Goal: Task Accomplishment & Management: Manage account settings

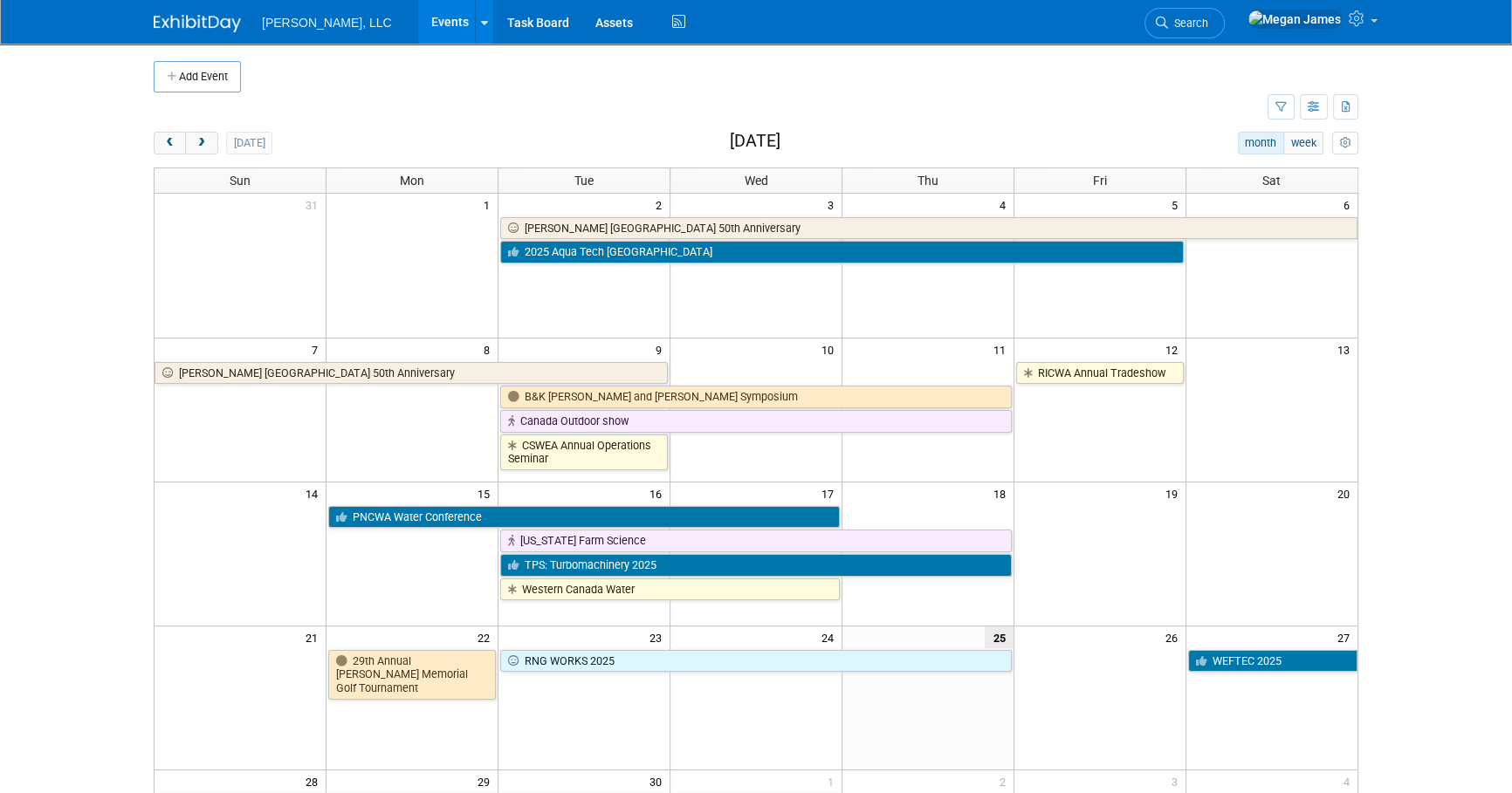
click at [842, 122] on td at bounding box center [711, 108] width 1114 height 31
drag, startPoint x: 1426, startPoint y: 392, endPoint x: 1430, endPoint y: 463, distance: 71.1
click at [1426, 392] on body "[PERSON_NAME], LLC Events Add Event Bulk Upload Events Shareable Event Boards R…" at bounding box center [756, 396] width 1512 height 793
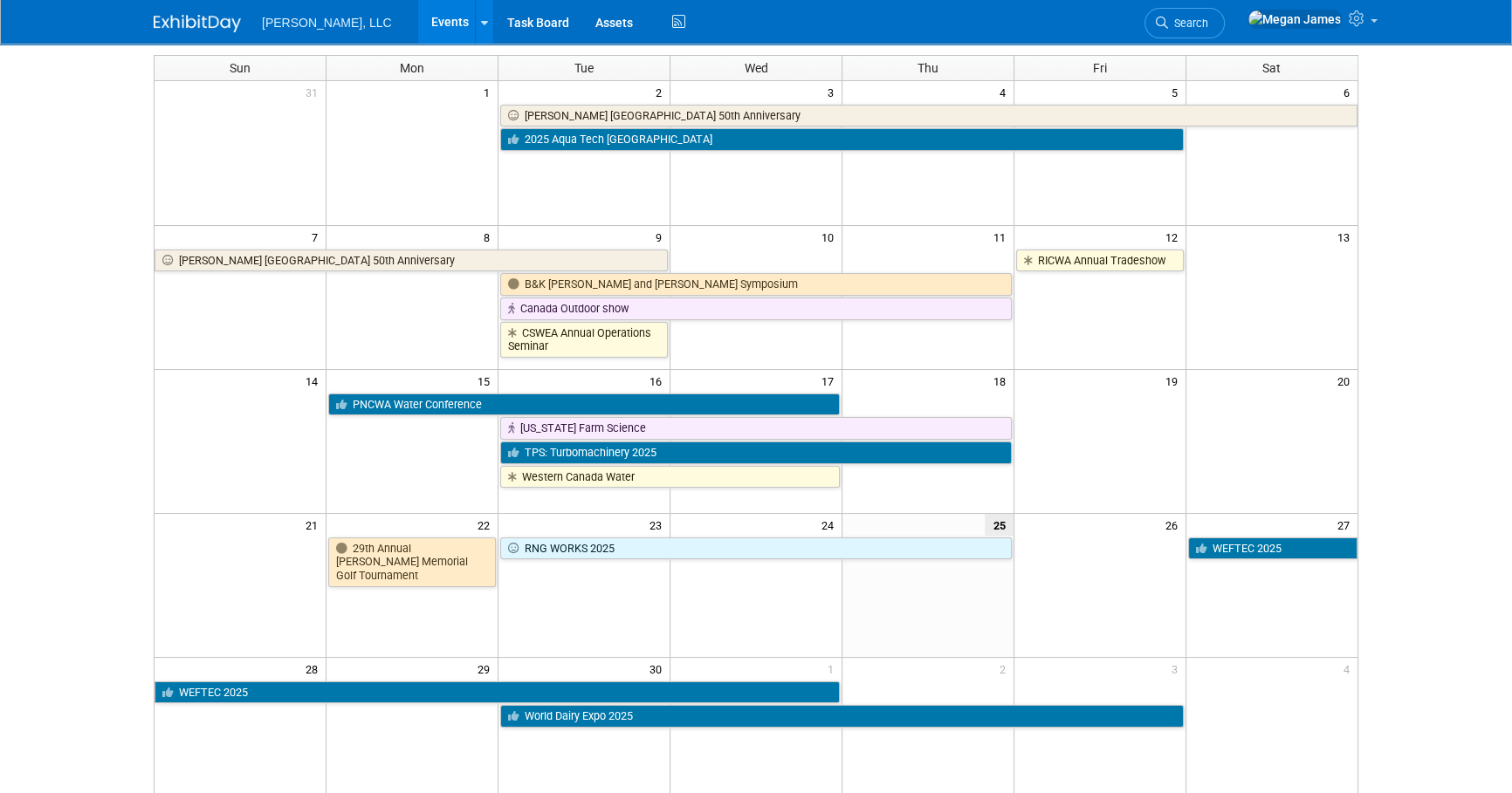
scroll to position [317, 0]
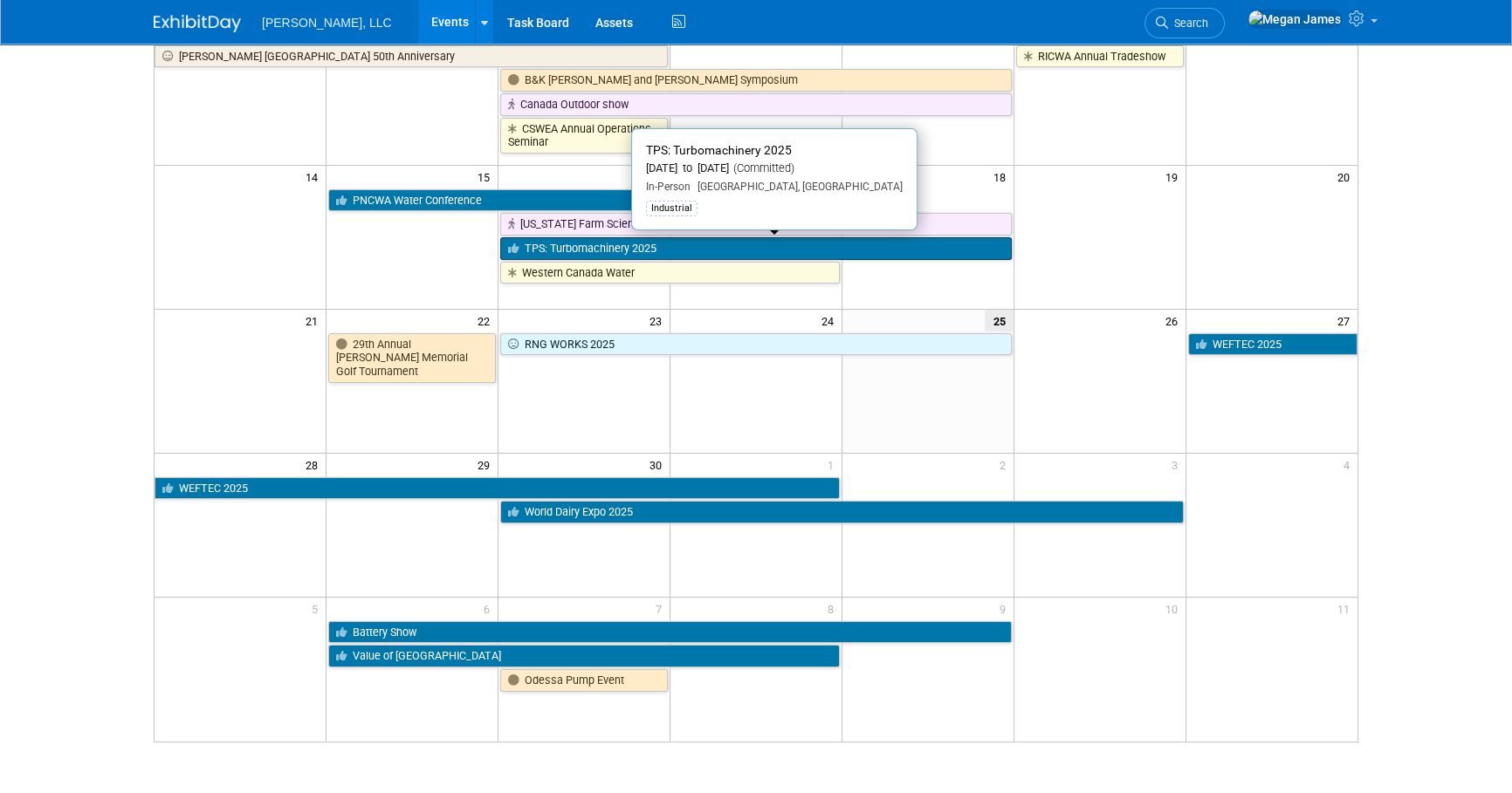
click at [637, 247] on link "TPS: Turbomachinery 2025" at bounding box center [756, 248] width 512 height 23
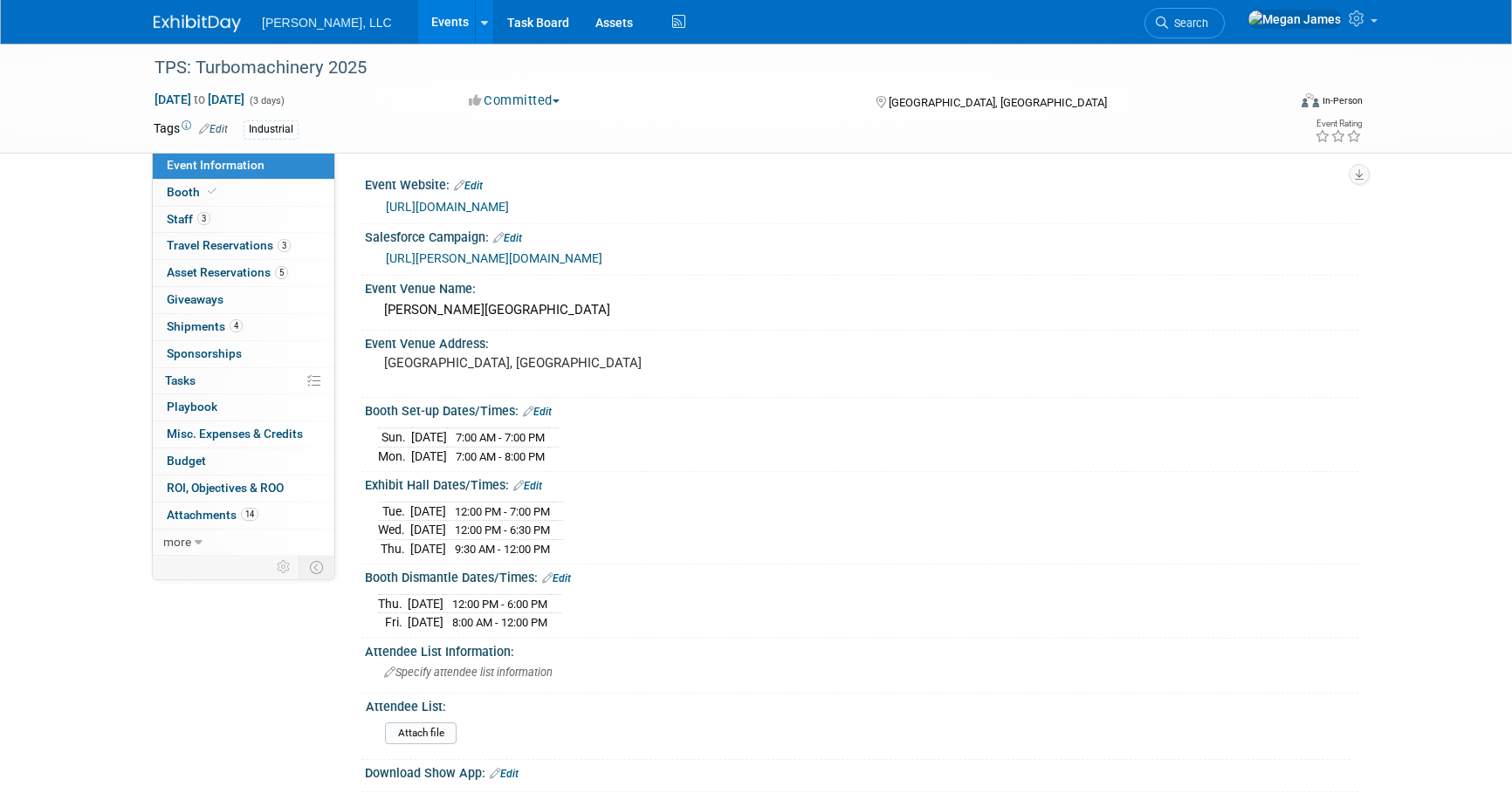
select select "Industrial"
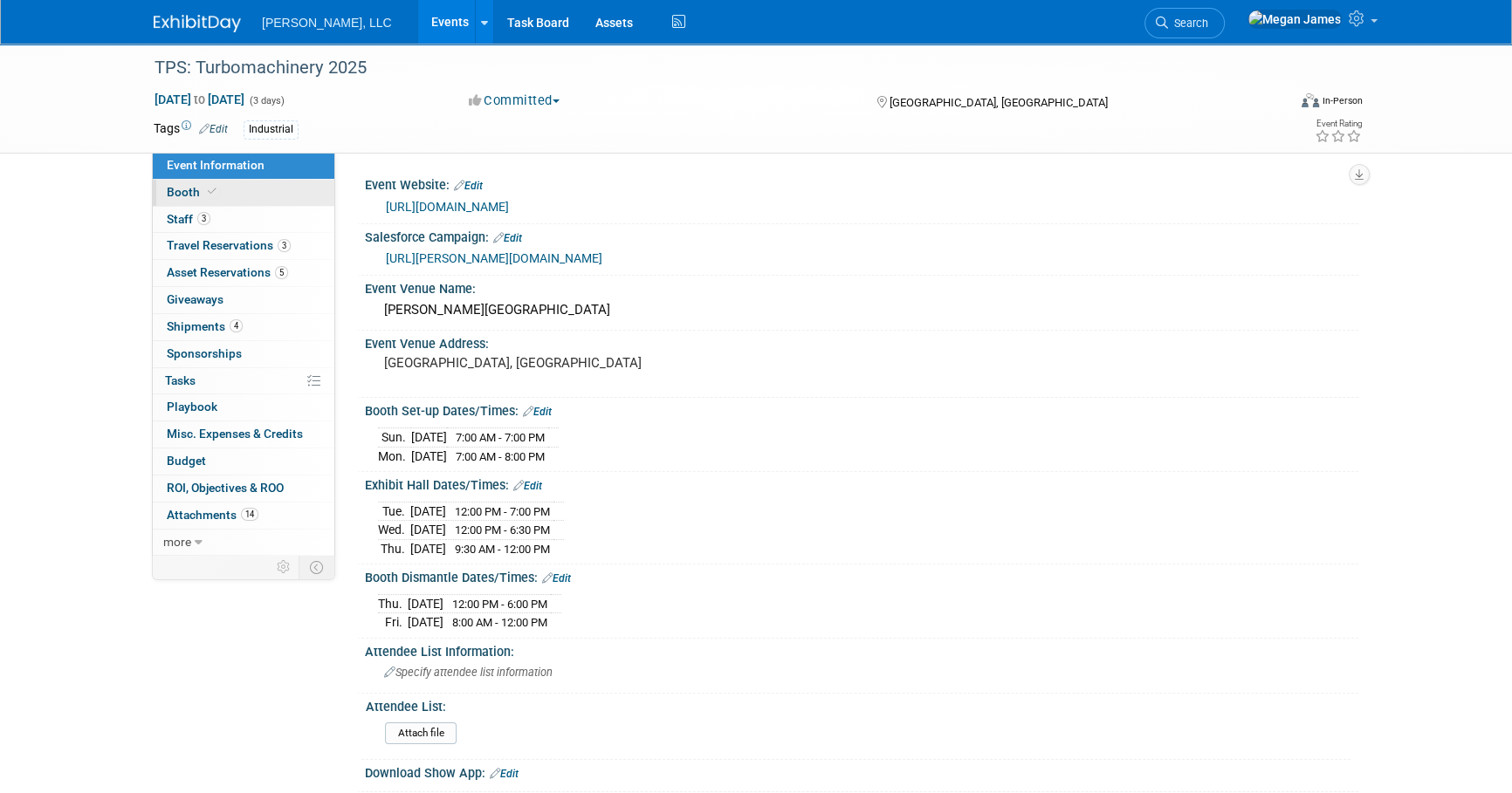
click at [307, 196] on link "Booth" at bounding box center [244, 193] width 182 height 26
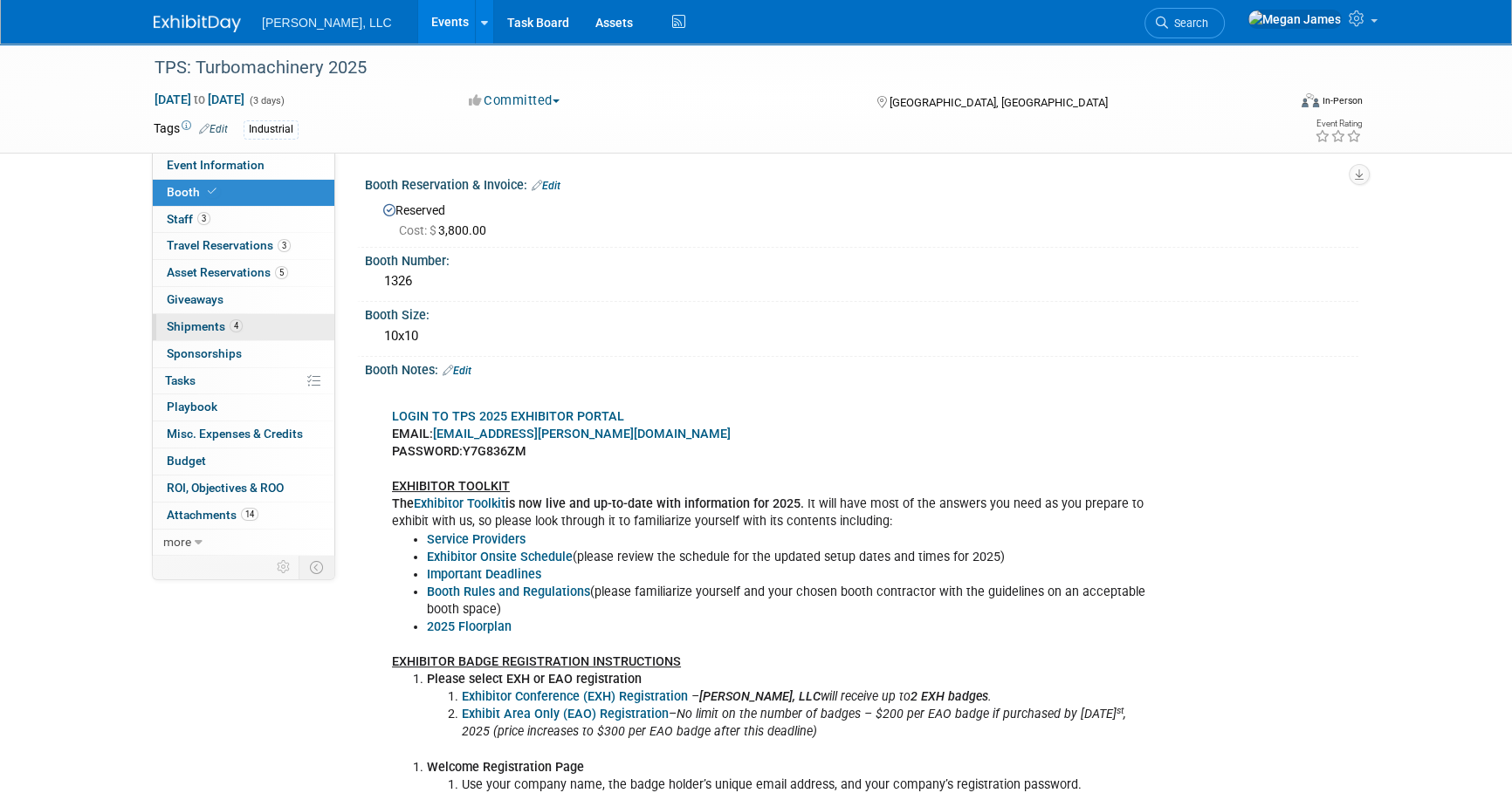
click at [305, 323] on link "4 Shipments 4" at bounding box center [244, 327] width 182 height 26
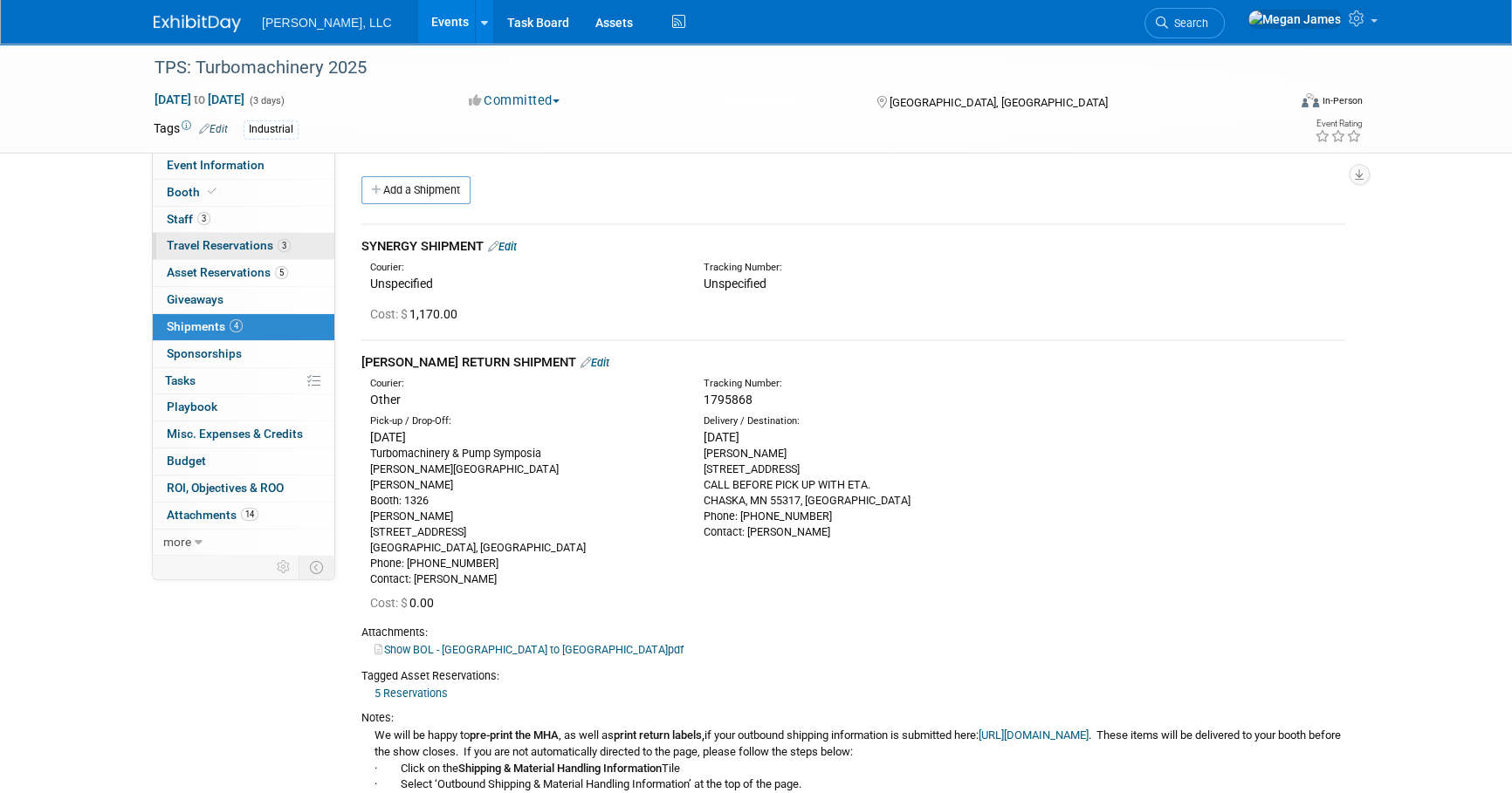
click at [283, 241] on span "3" at bounding box center [284, 245] width 13 height 13
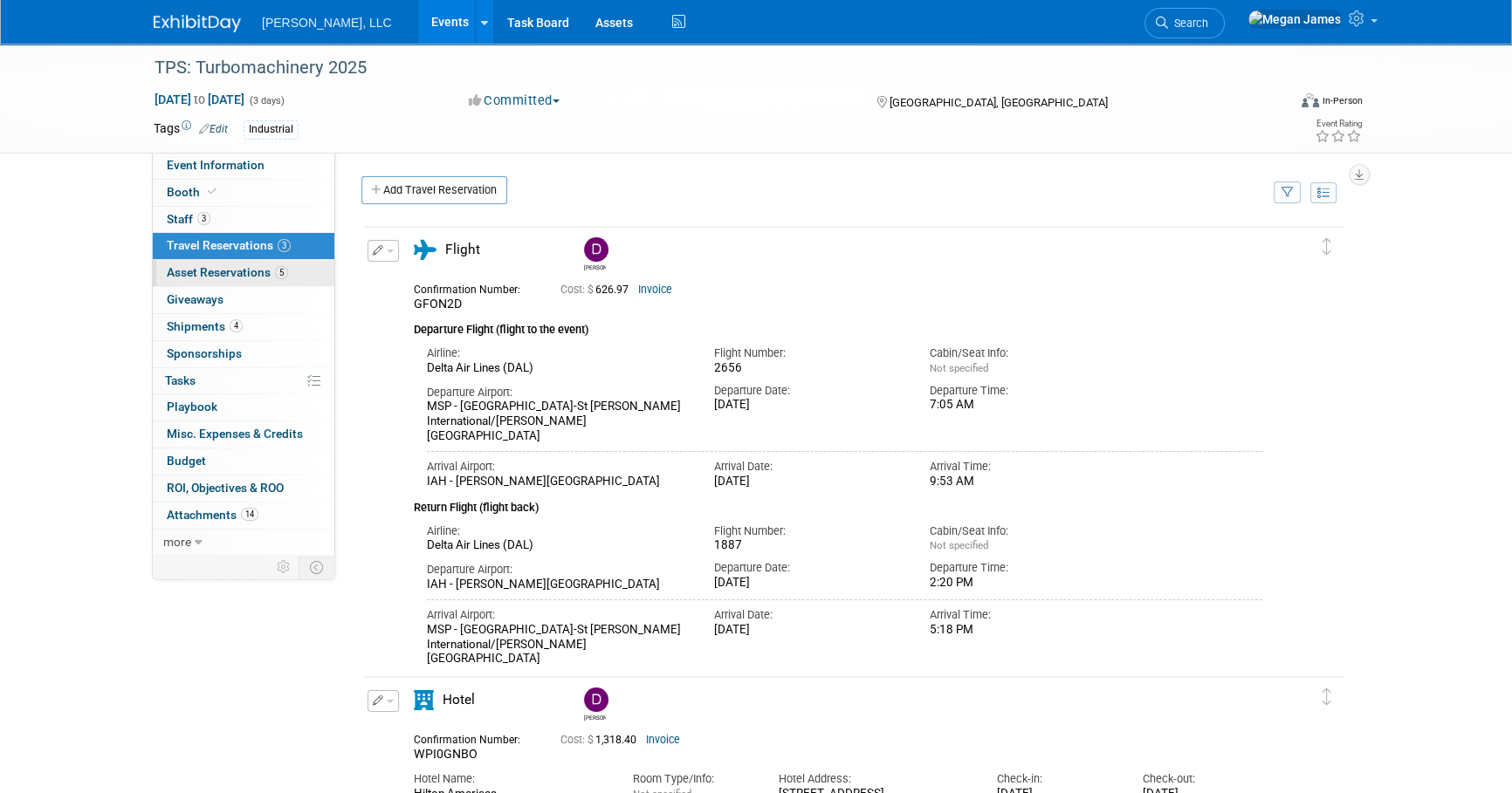
click at [254, 281] on link "5 Asset Reservations 5" at bounding box center [244, 272] width 182 height 26
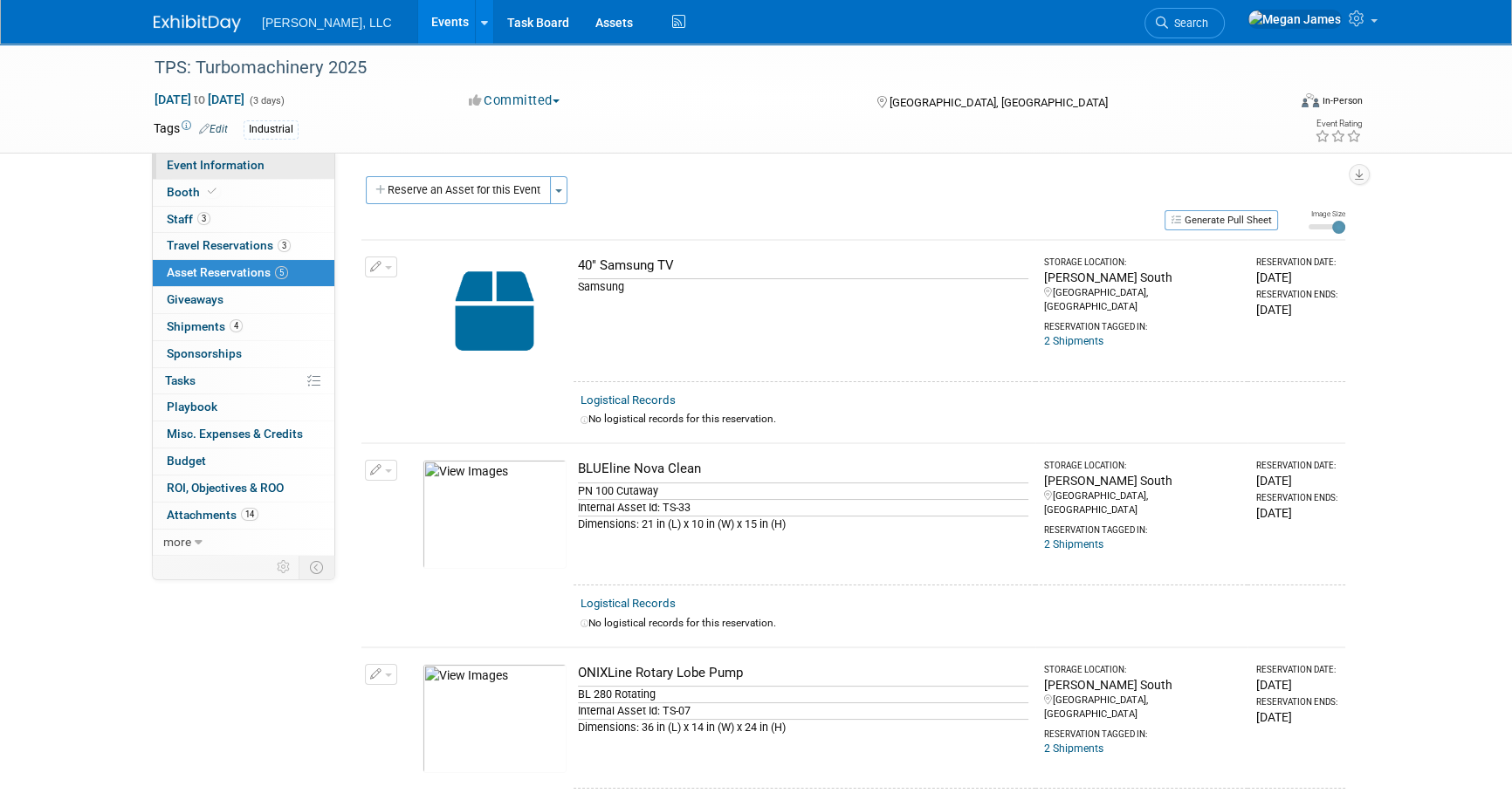
click at [248, 167] on span "Event Information" at bounding box center [215, 165] width 98 height 14
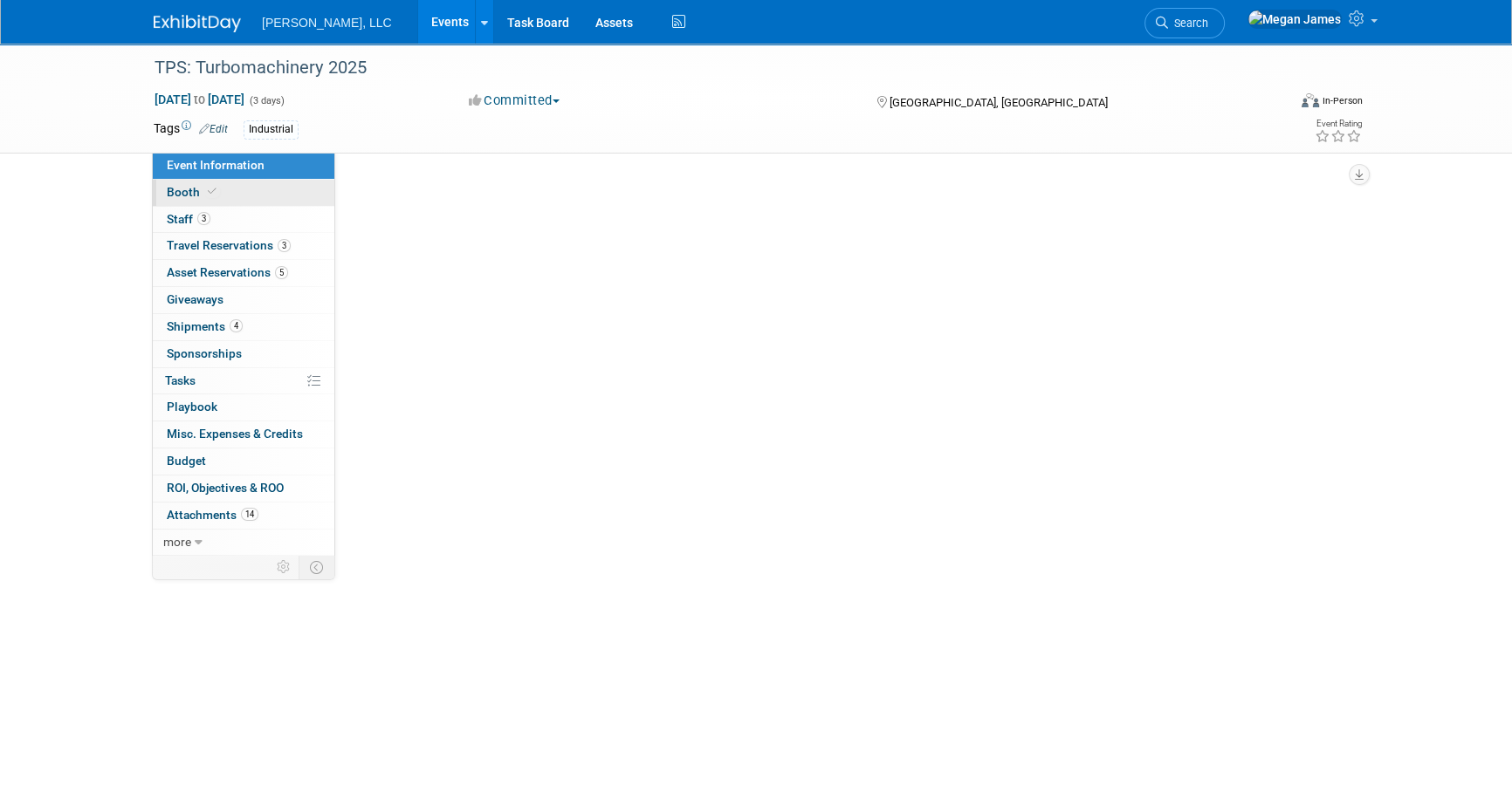
select select "Industrial"
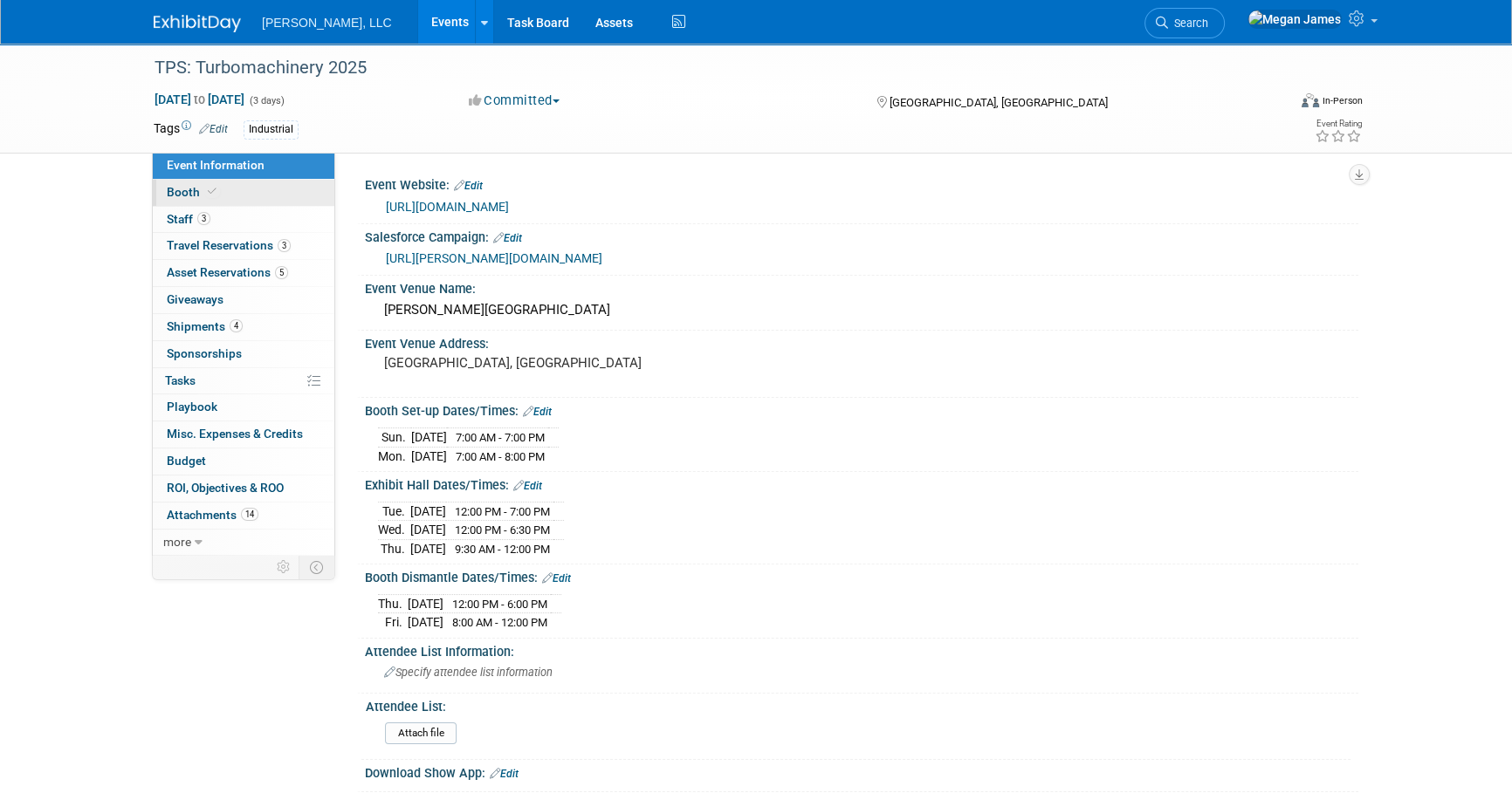
click at [254, 193] on link "Booth" at bounding box center [244, 193] width 182 height 26
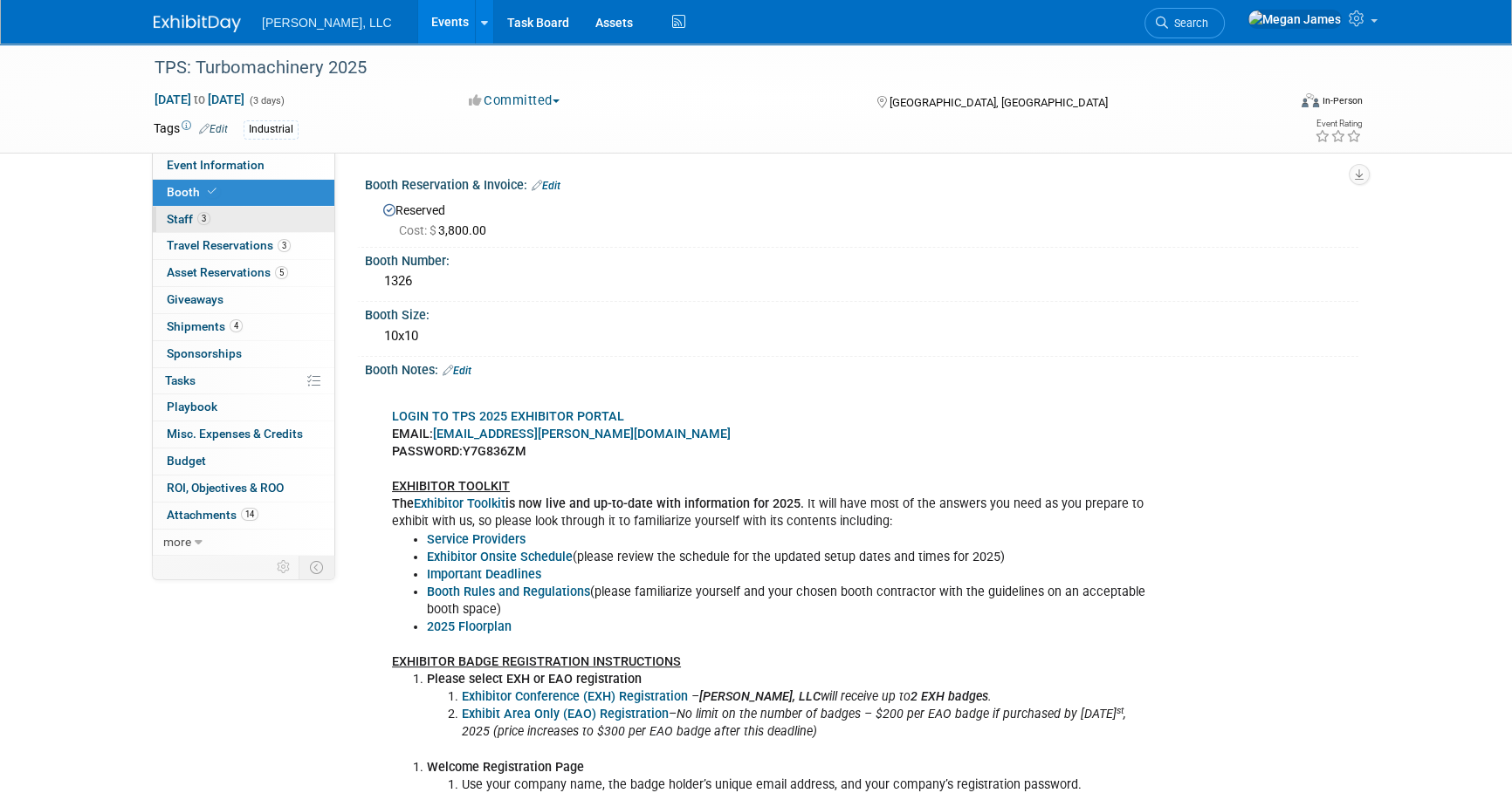
click at [252, 217] on link "3 Staff 3" at bounding box center [244, 220] width 182 height 26
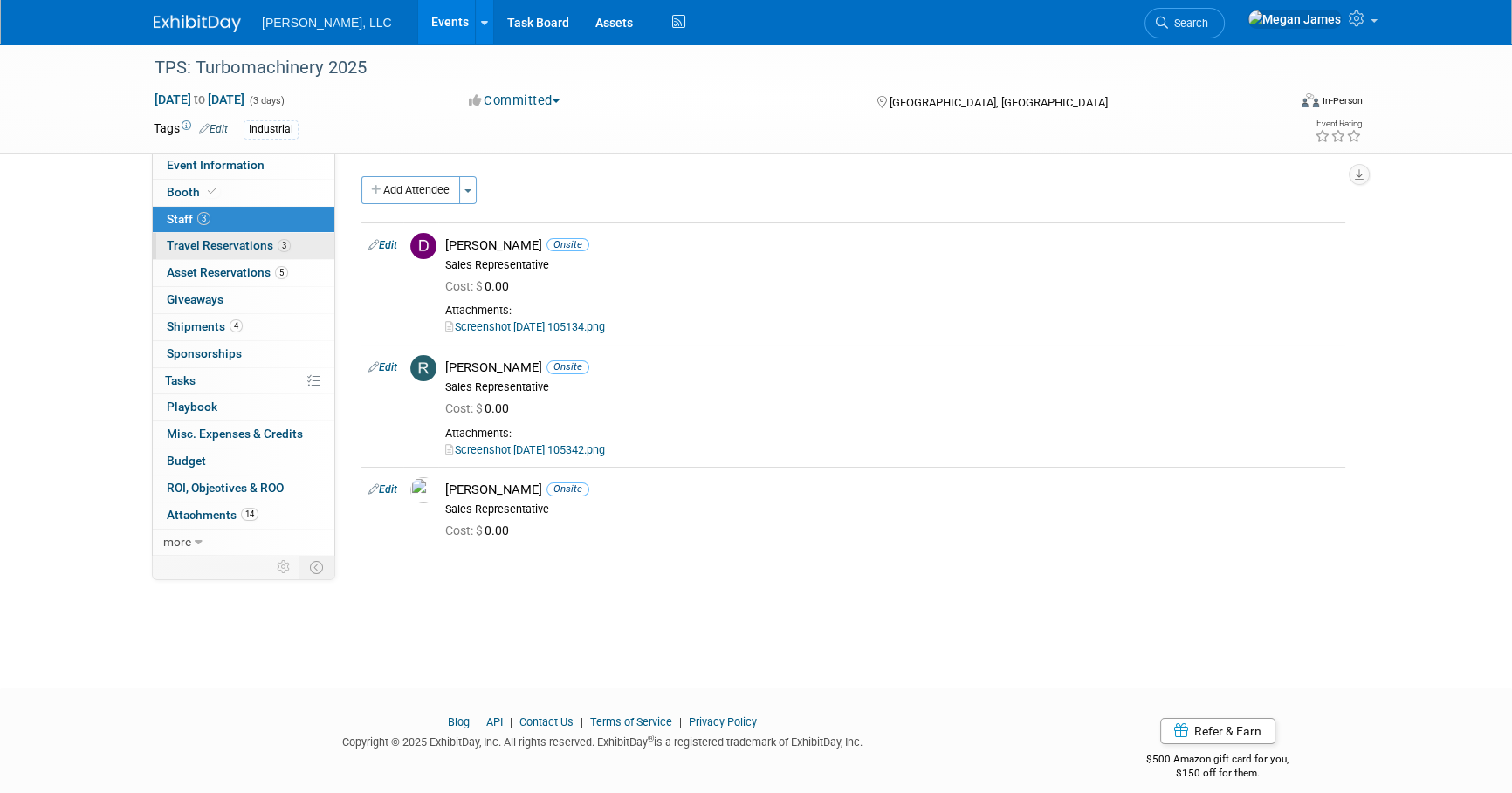
click at [273, 244] on span "Travel Reservations 3" at bounding box center [228, 244] width 124 height 14
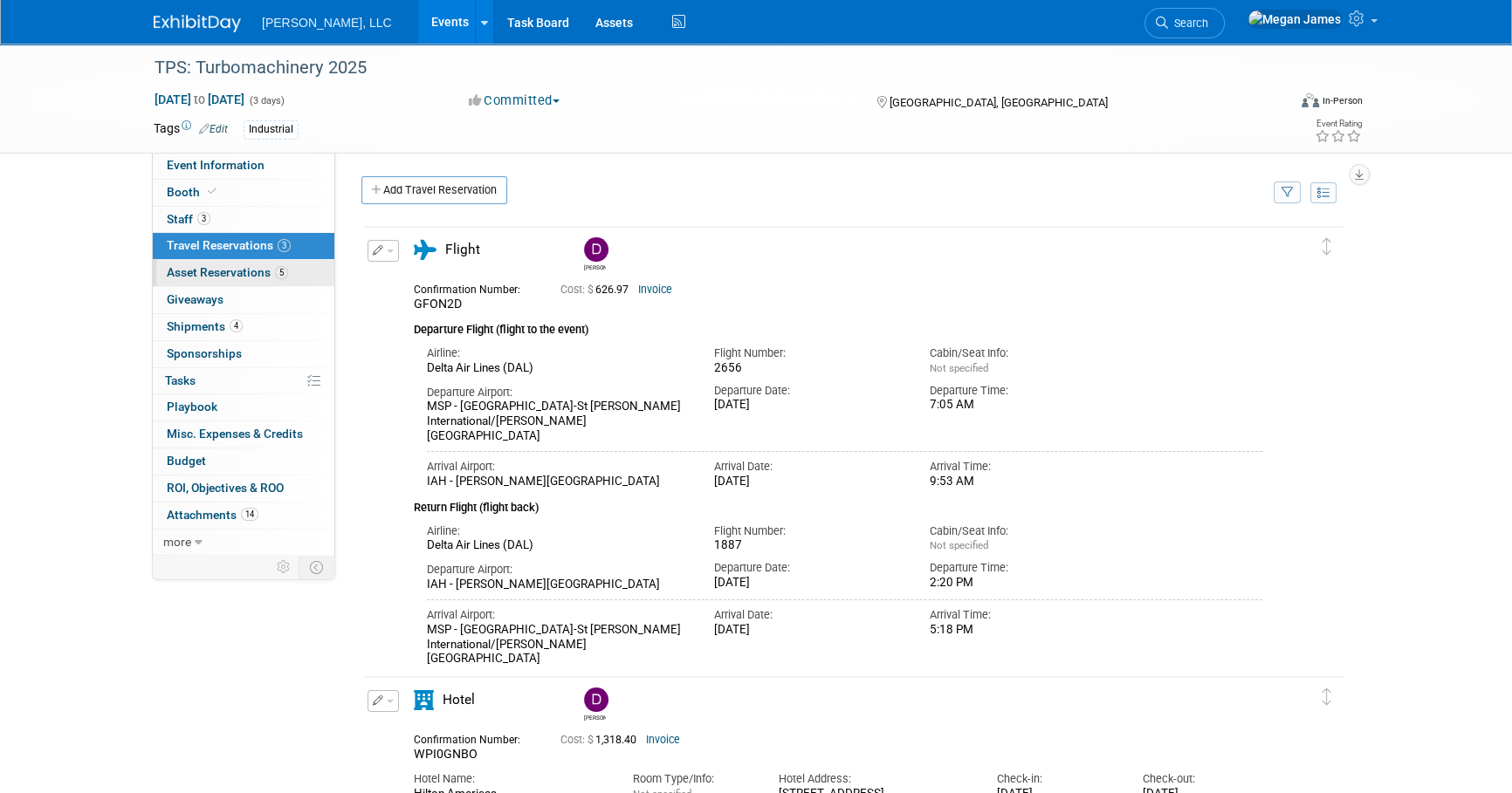
click at [282, 268] on span "5" at bounding box center [282, 272] width 13 height 13
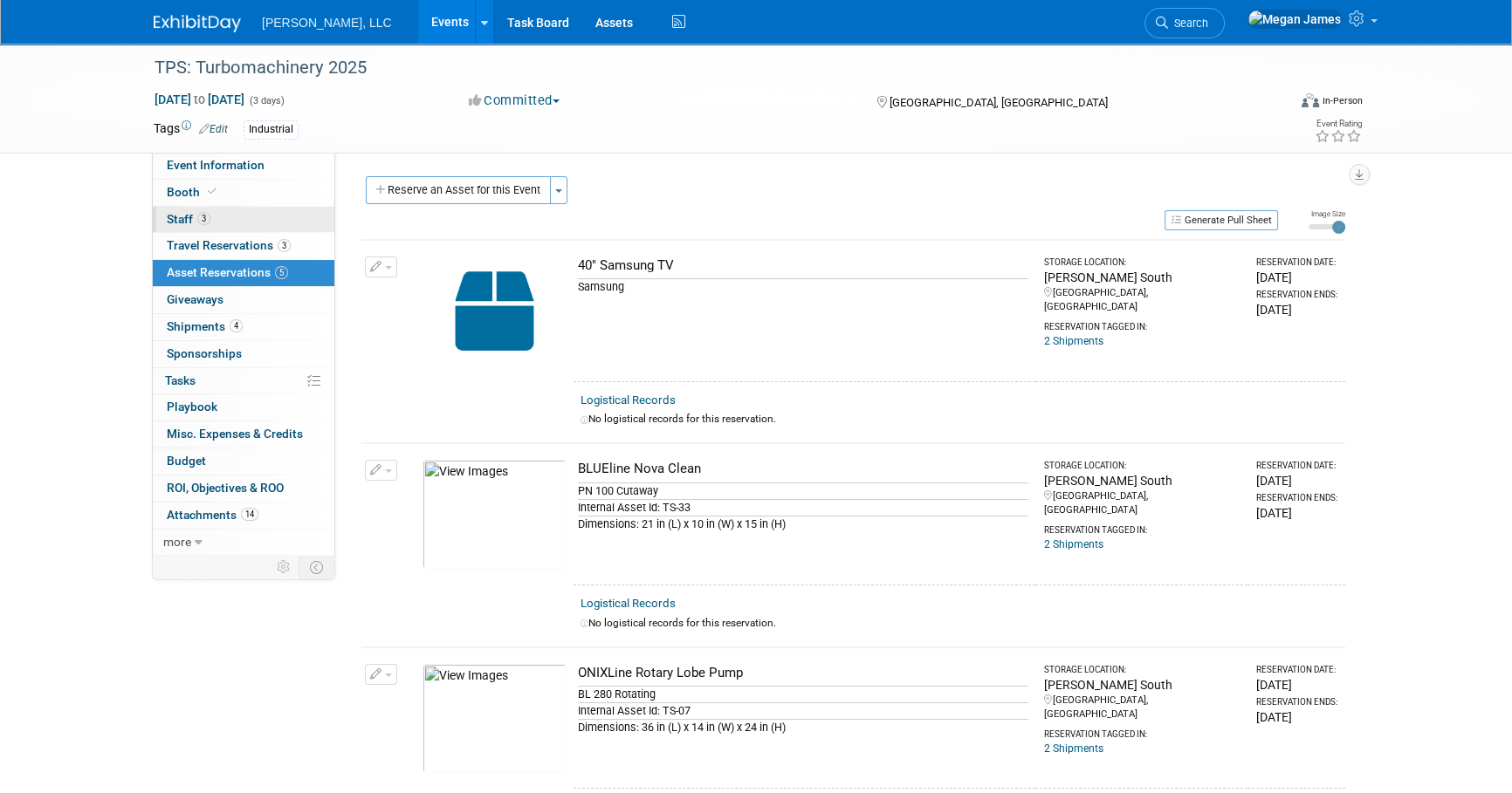
click at [299, 219] on link "3 Staff 3" at bounding box center [244, 220] width 182 height 26
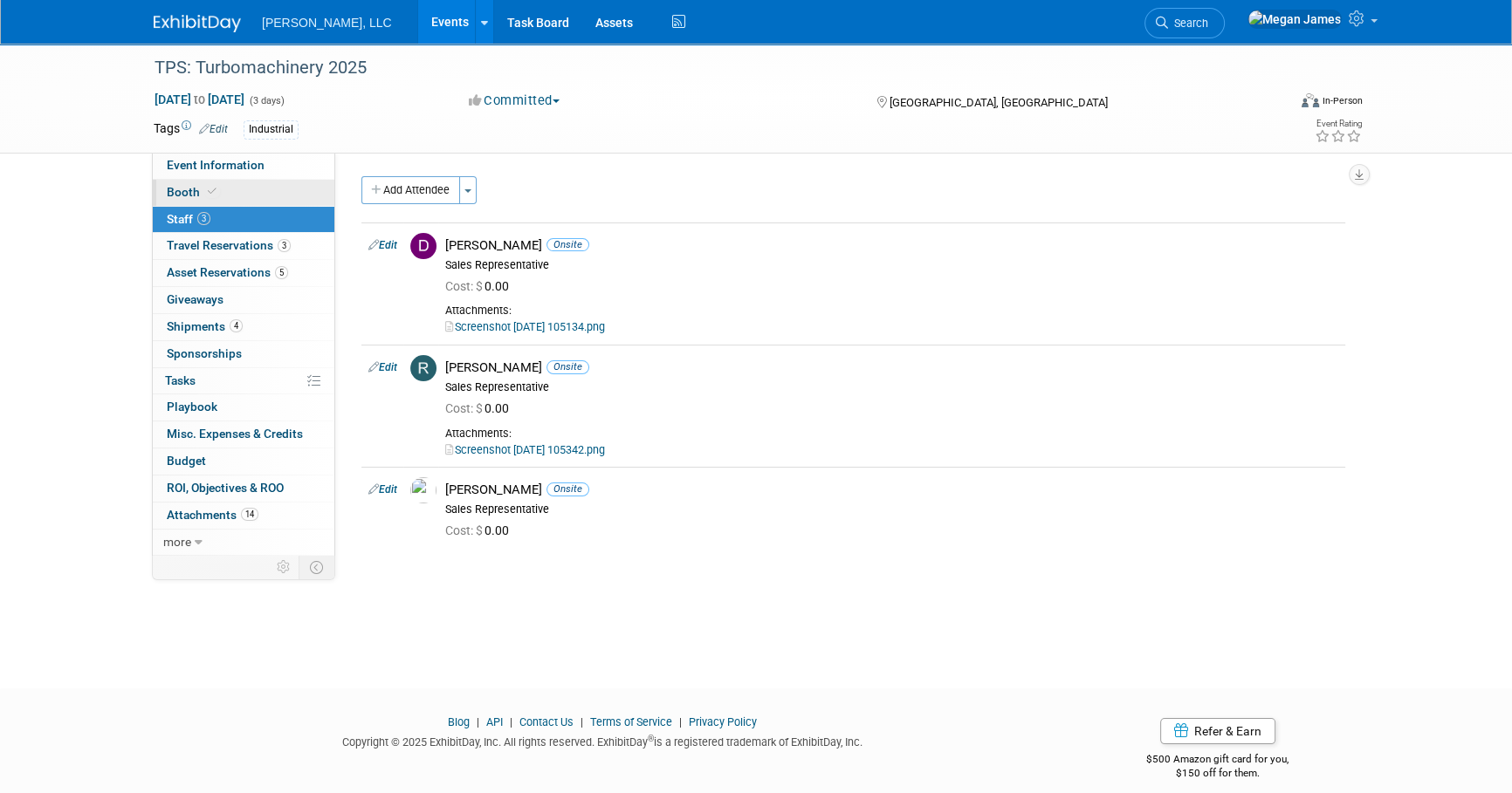
click at [301, 183] on link "Booth" at bounding box center [244, 193] width 182 height 26
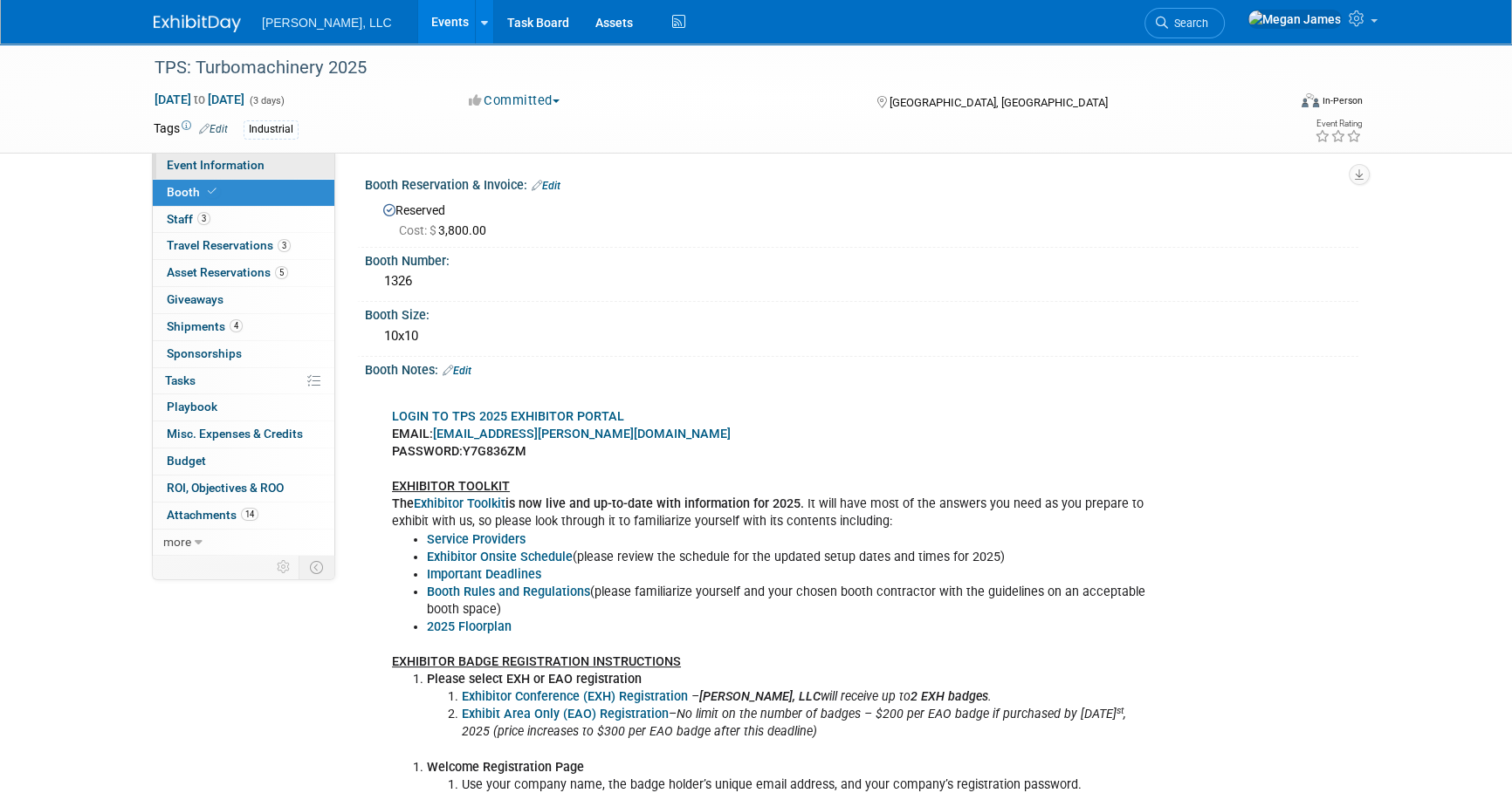
click at [299, 163] on link "Event Information" at bounding box center [244, 166] width 182 height 26
select select "Industrial"
